Goal: Navigation & Orientation: Find specific page/section

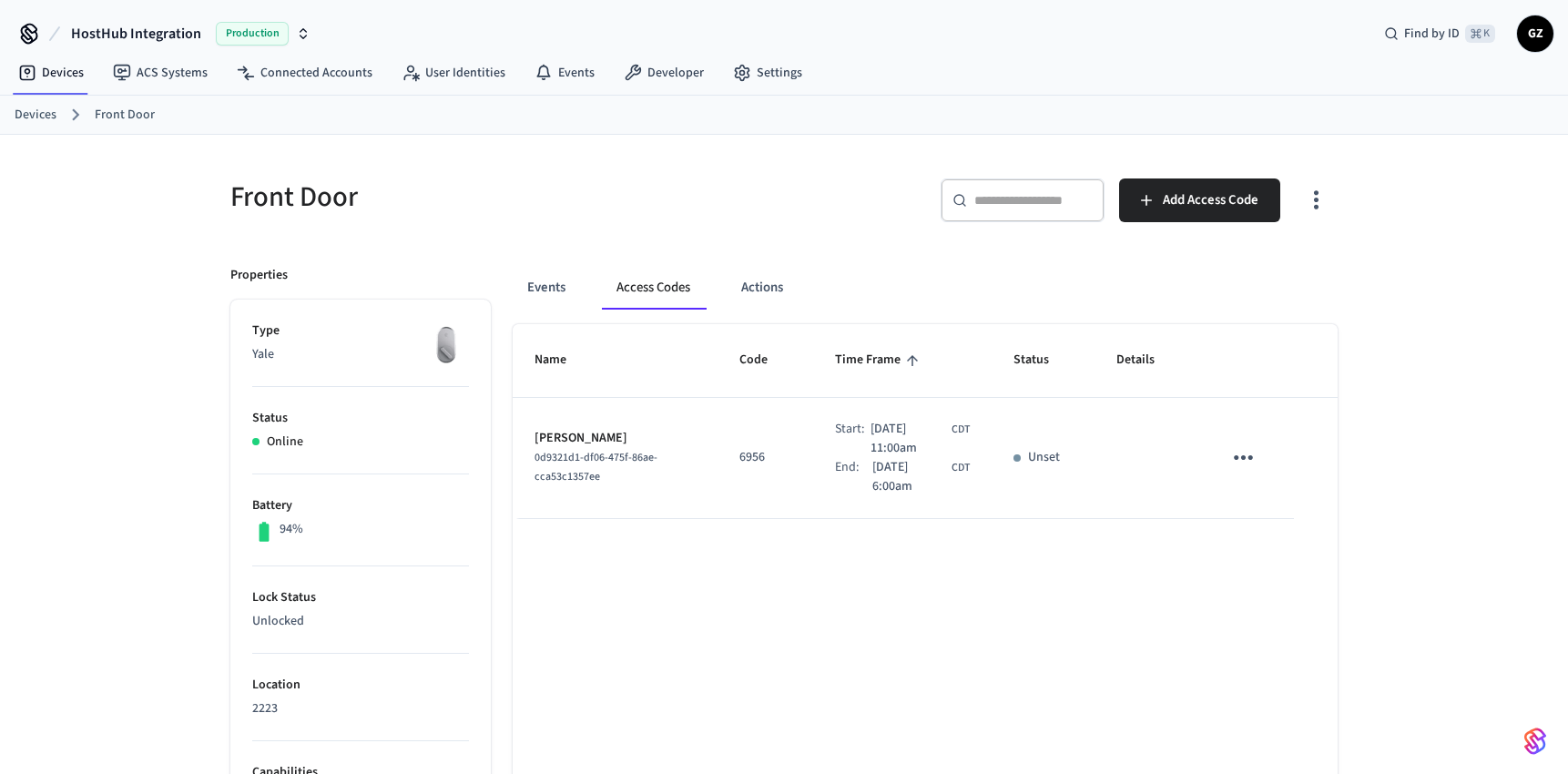
click at [642, 293] on button "Access Codes" at bounding box center [653, 287] width 103 height 43
click at [54, 69] on link "Devices" at bounding box center [51, 72] width 94 height 32
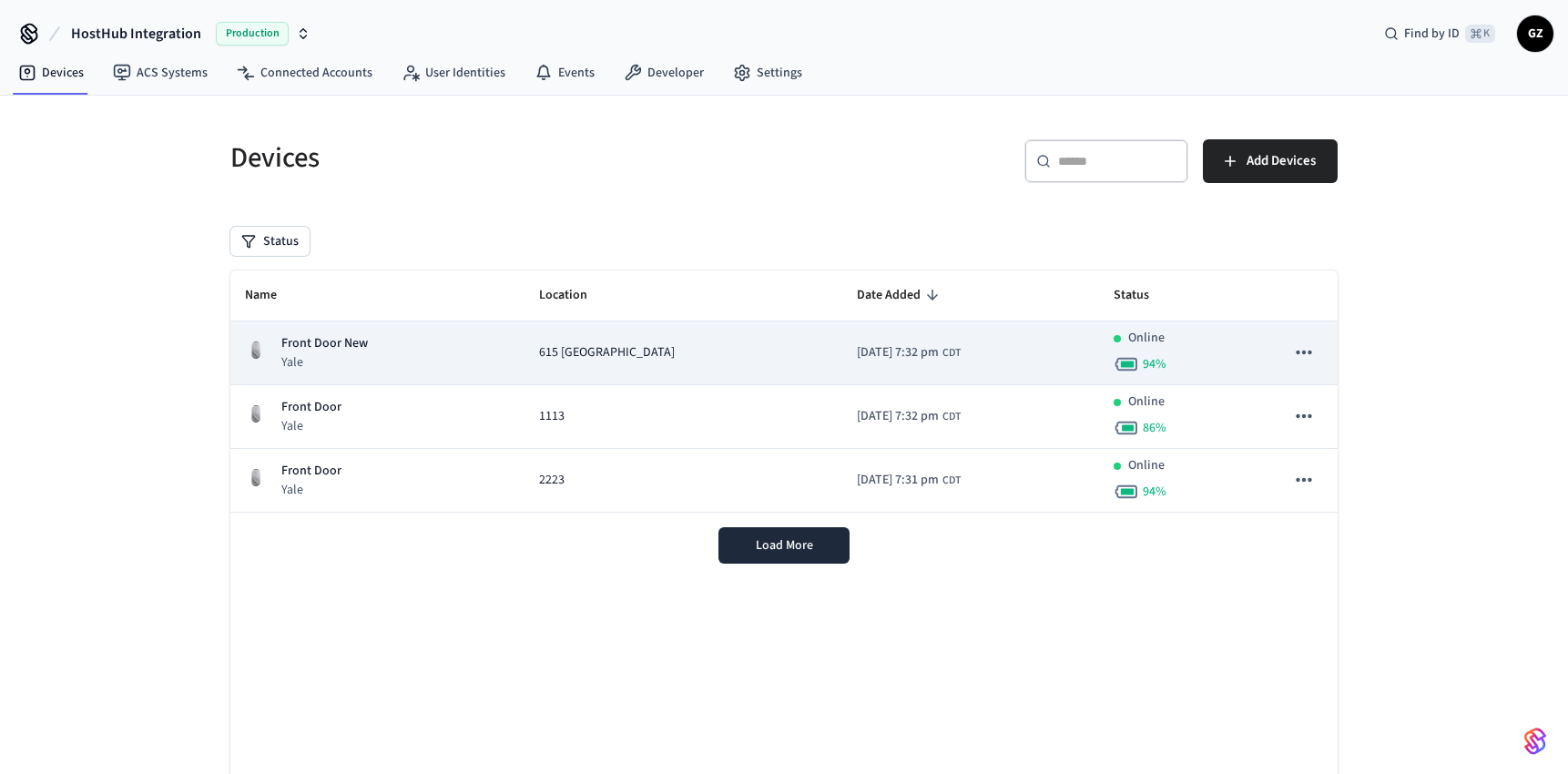
click at [332, 348] on p "Front Door New" at bounding box center [325, 343] width 87 height 19
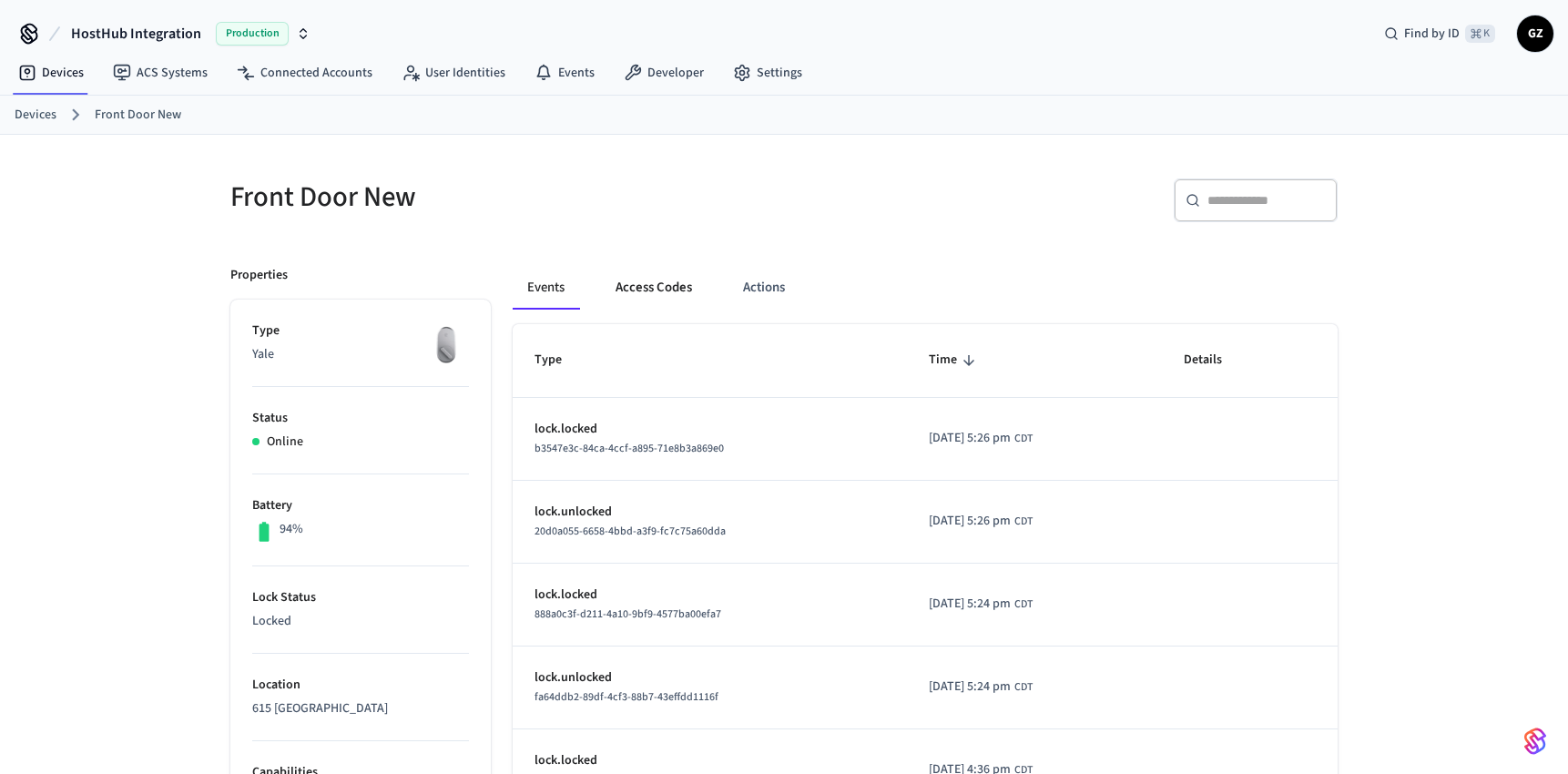
click at [663, 287] on button "Access Codes" at bounding box center [653, 287] width 105 height 43
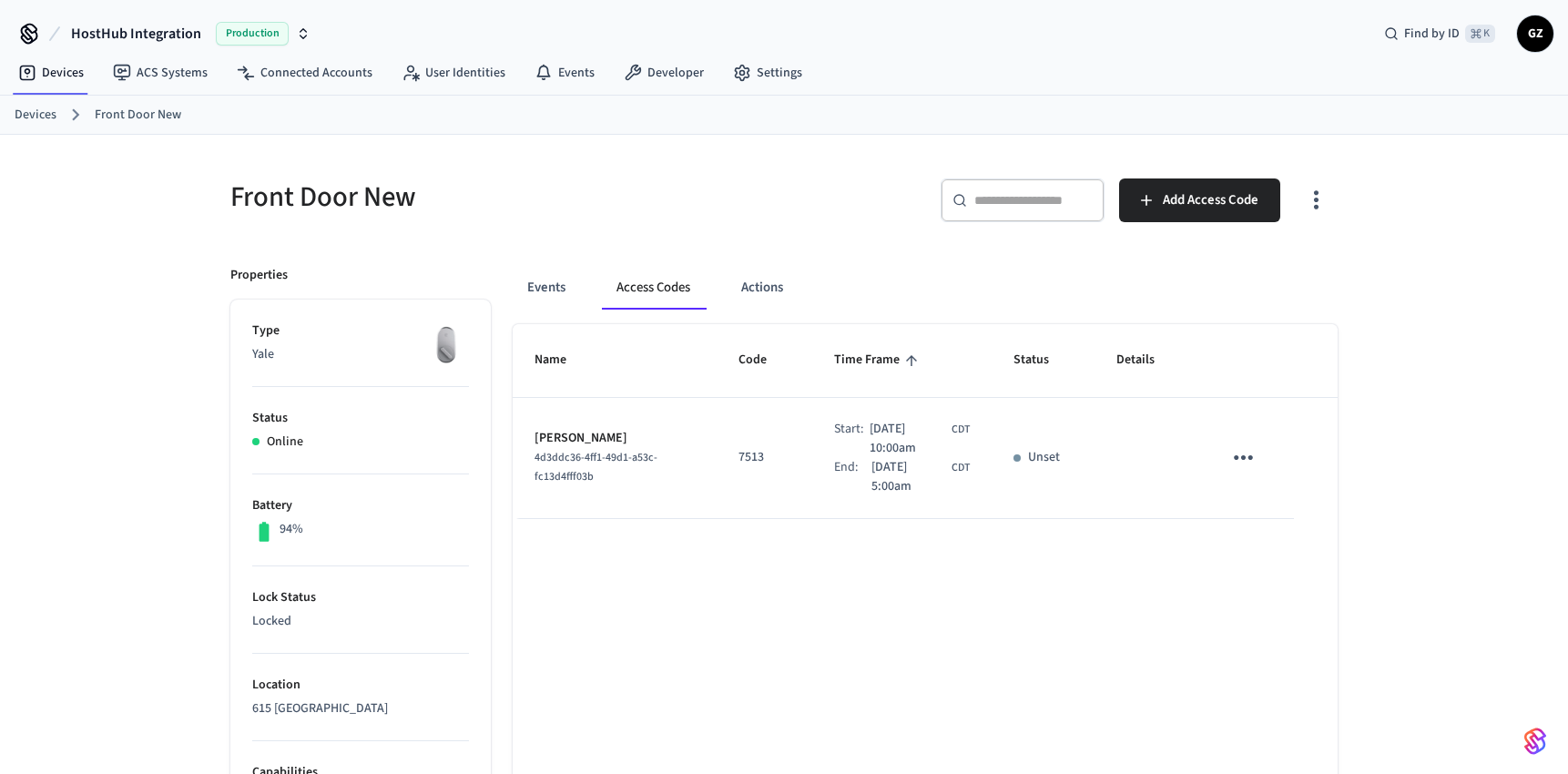
click at [57, 115] on ol "Devices Front Door New" at bounding box center [791, 115] width 1553 height 24
click at [32, 113] on link "Devices" at bounding box center [35, 114] width 42 height 19
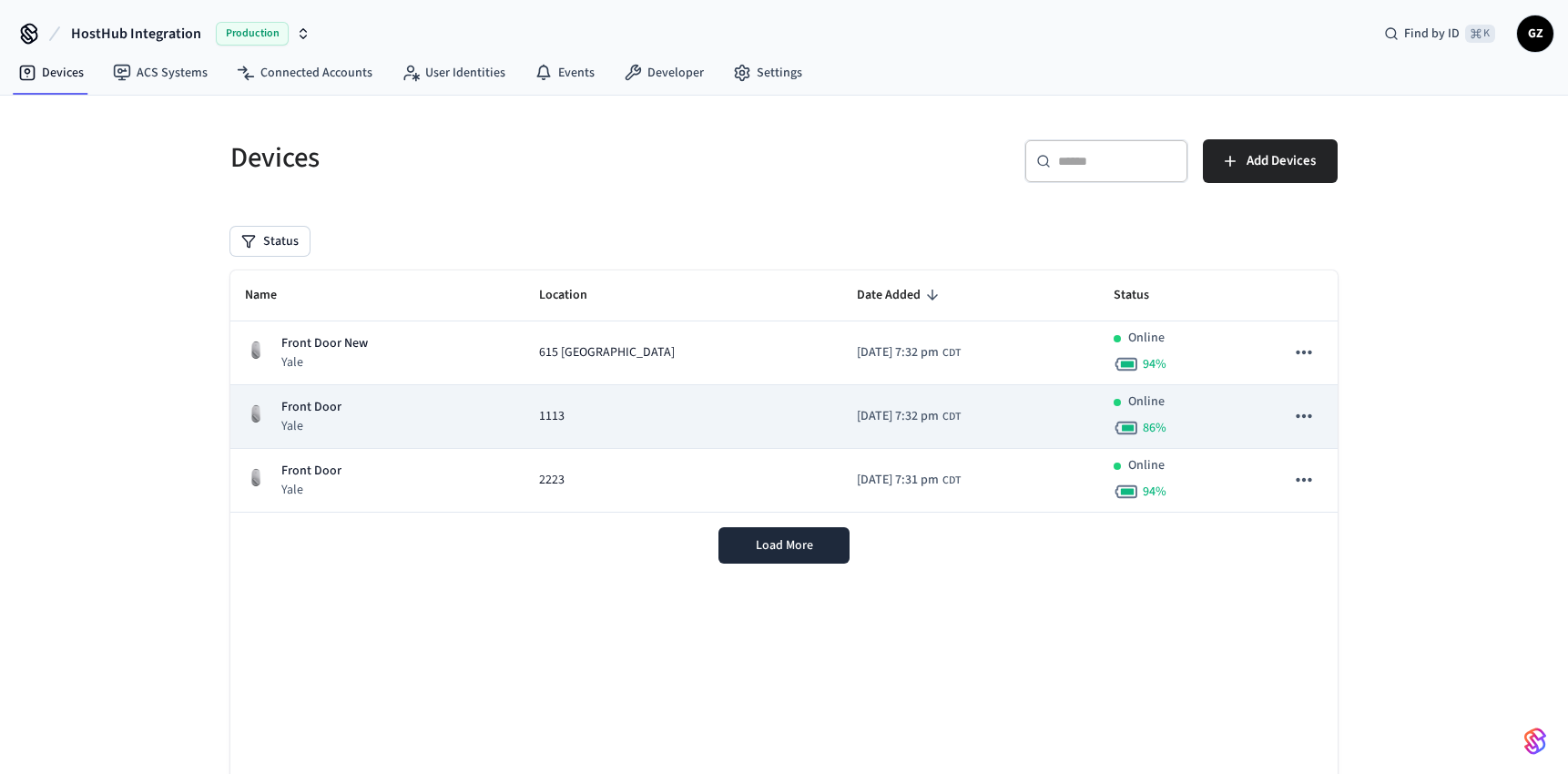
click at [325, 415] on p "Front Door" at bounding box center [311, 407] width 60 height 19
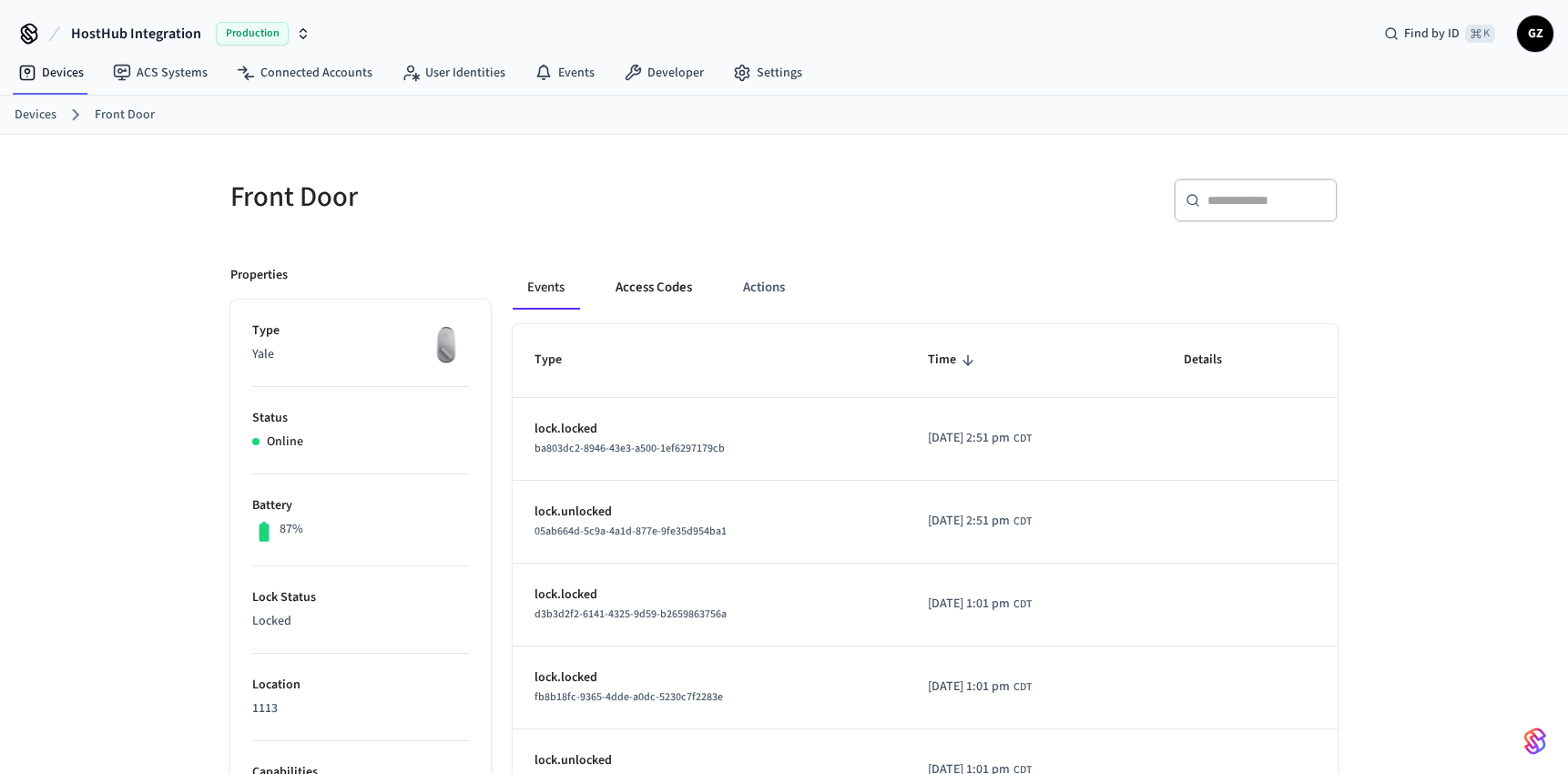
click at [664, 281] on button "Access Codes" at bounding box center [653, 287] width 105 height 43
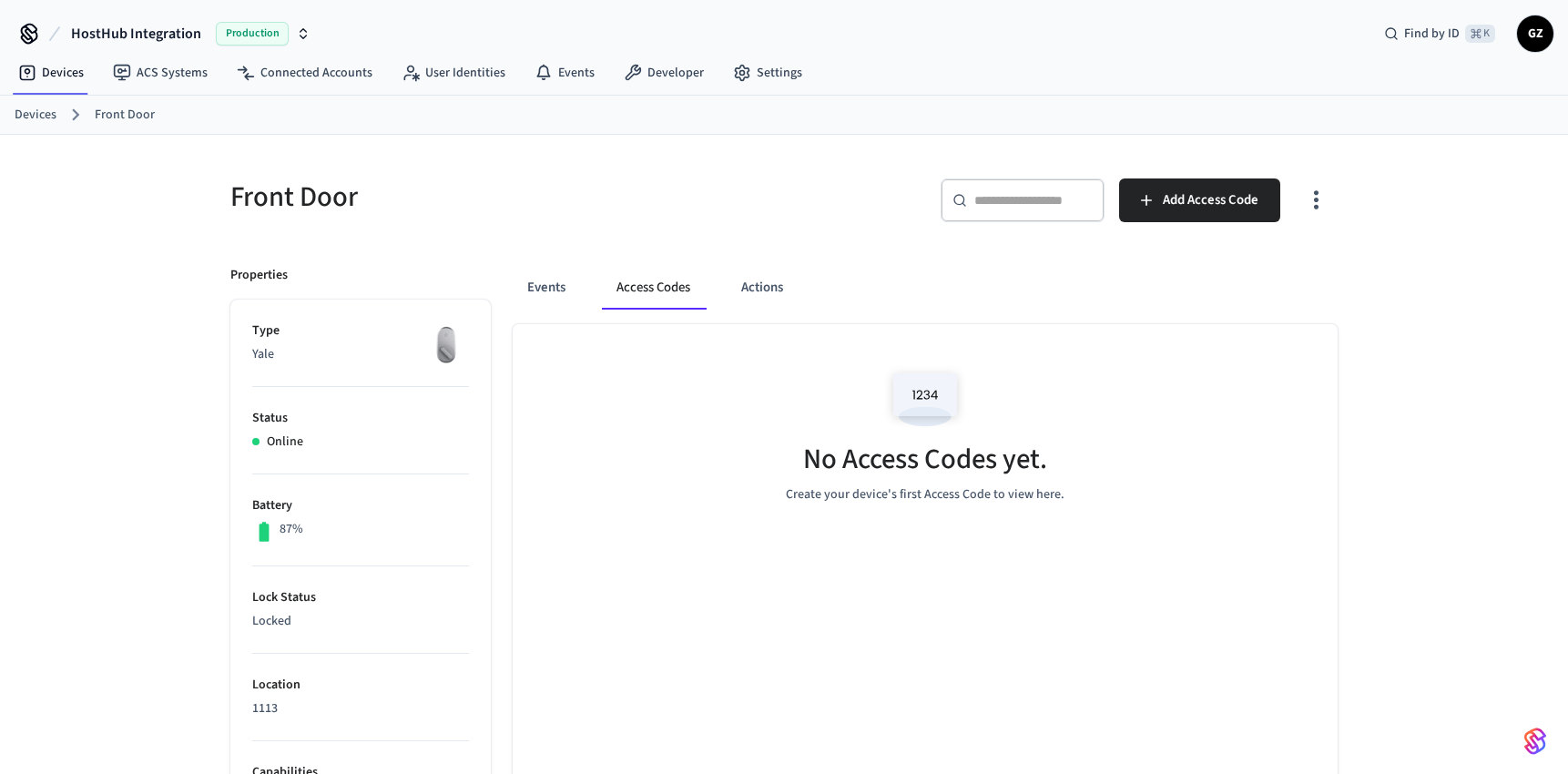
click at [29, 111] on link "Devices" at bounding box center [35, 114] width 42 height 19
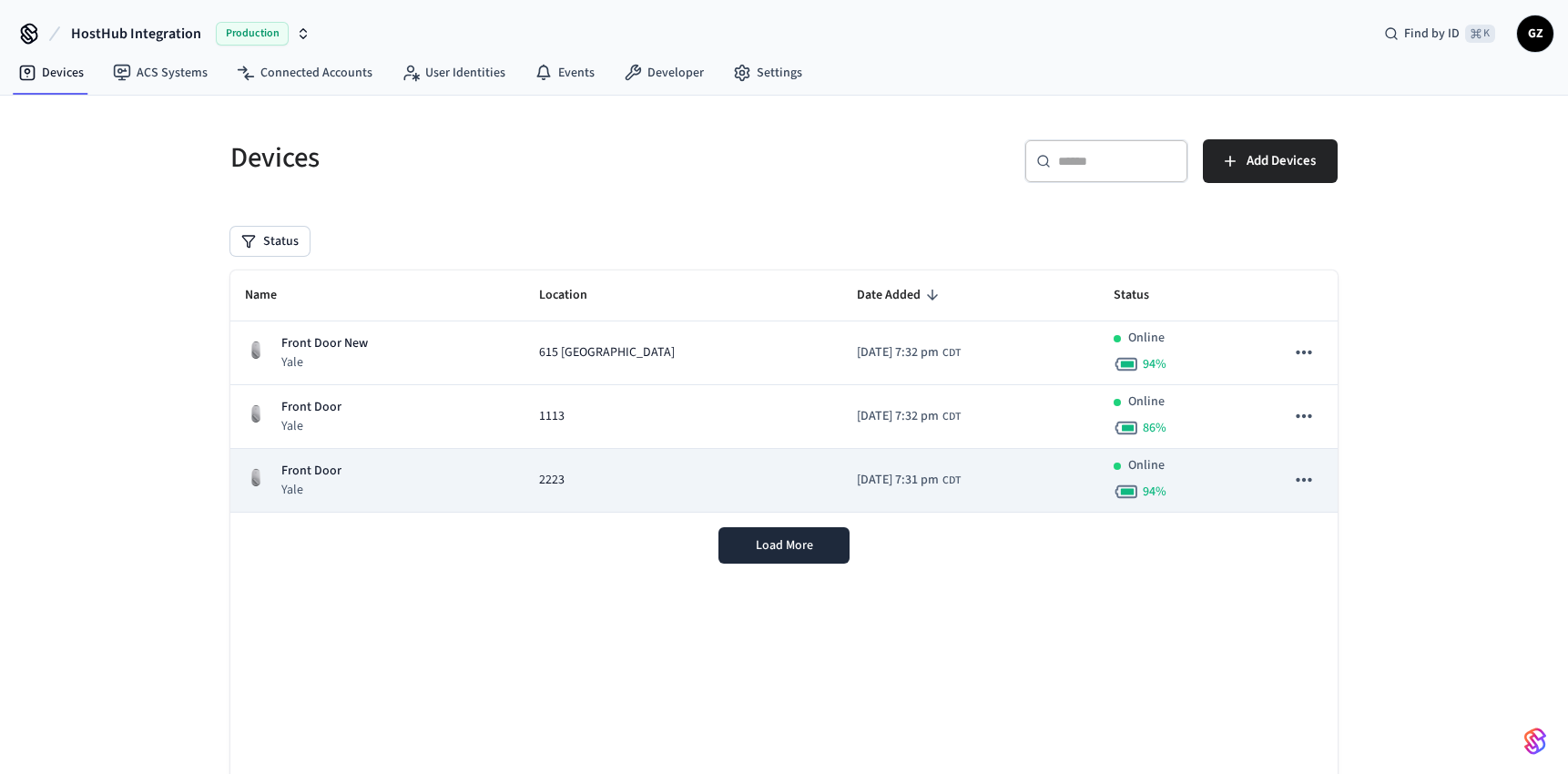
click at [300, 462] on p "Front Door" at bounding box center [311, 470] width 60 height 19
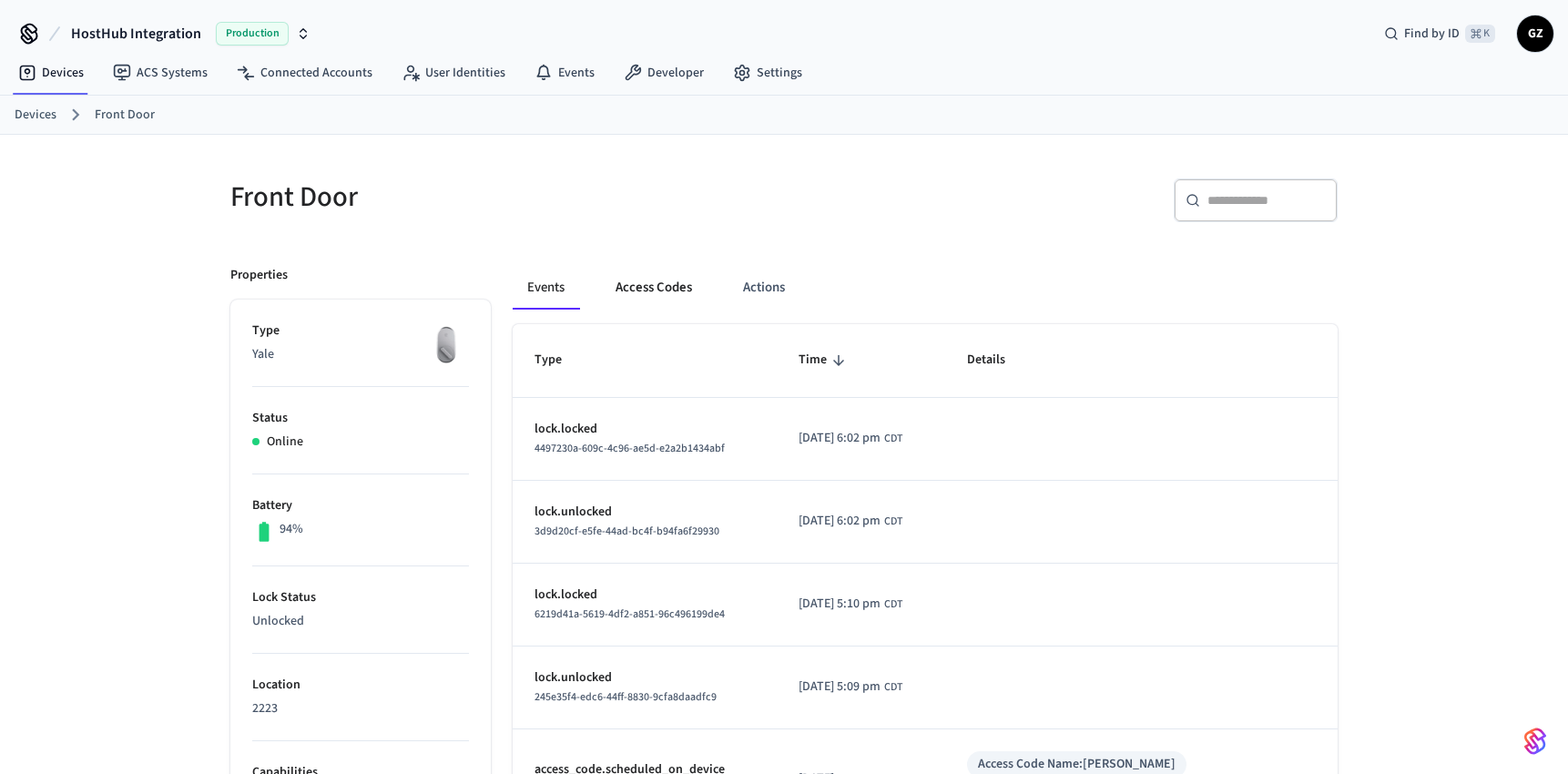
click at [663, 283] on button "Access Codes" at bounding box center [653, 287] width 105 height 43
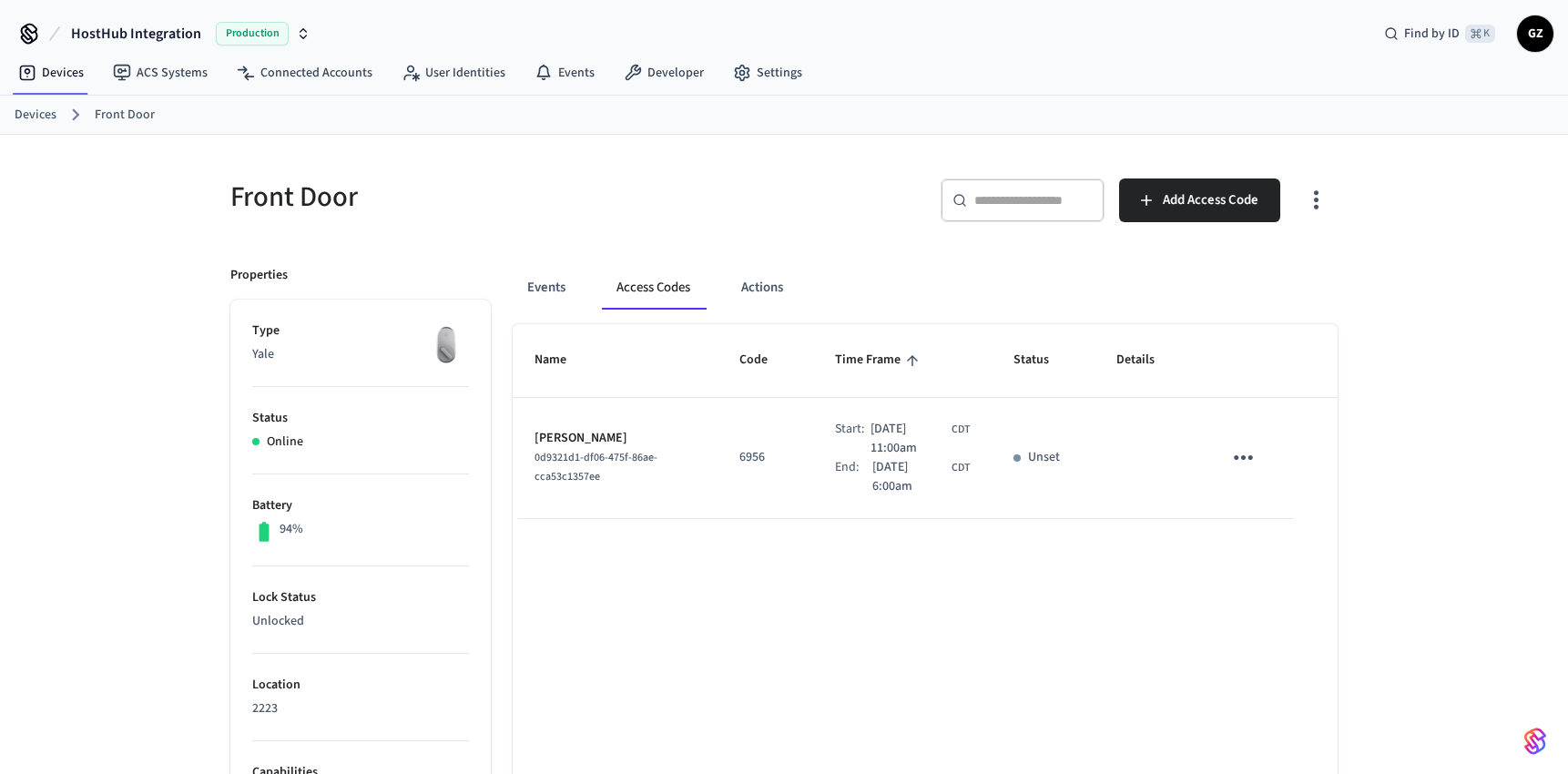
click at [36, 114] on link "Devices" at bounding box center [35, 114] width 42 height 19
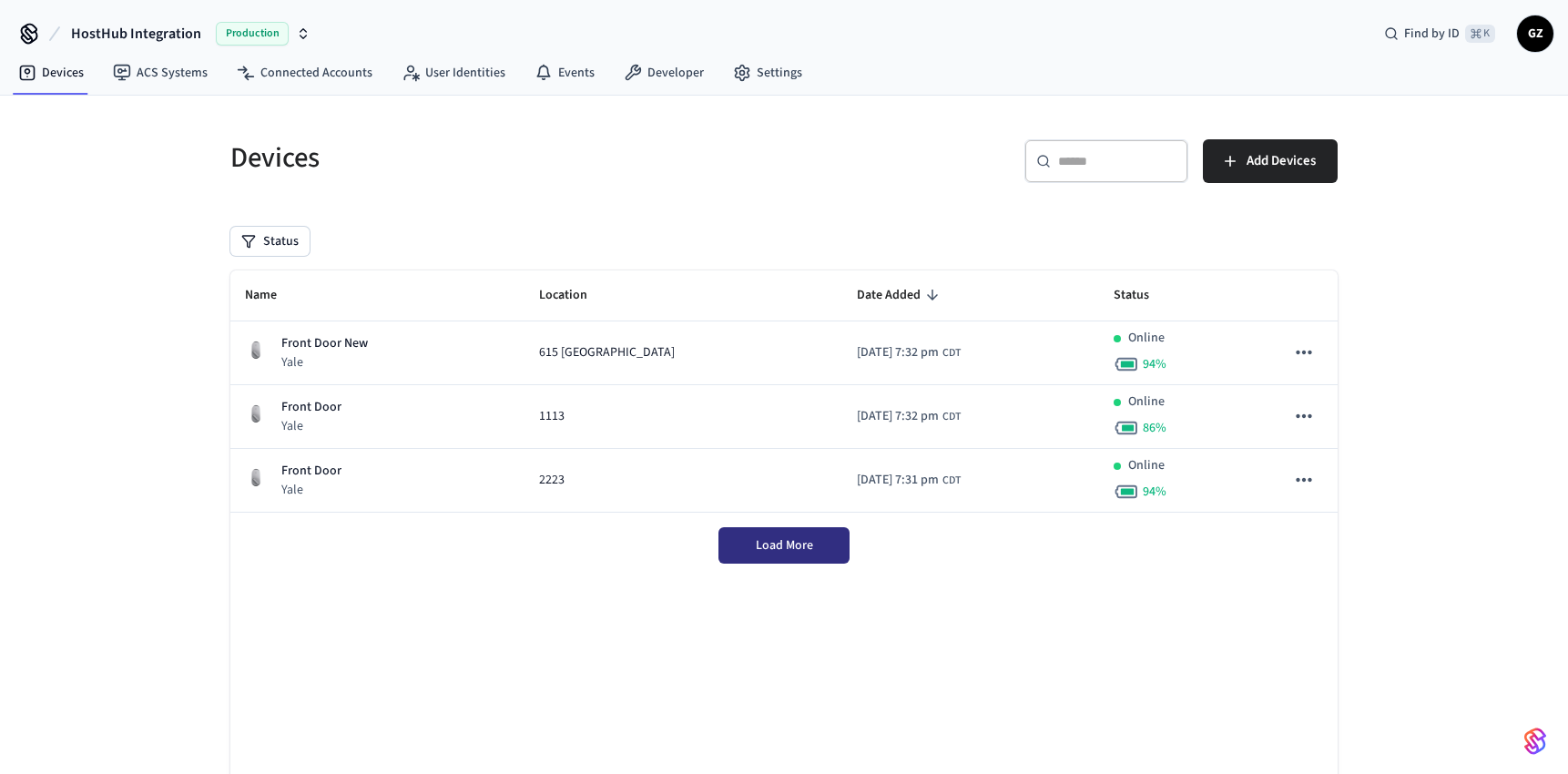
click at [796, 549] on span "Load More" at bounding box center [784, 545] width 57 height 19
click at [958, 566] on div "Load More" at bounding box center [784, 545] width 1108 height 66
